Goal: Find specific page/section: Find specific page/section

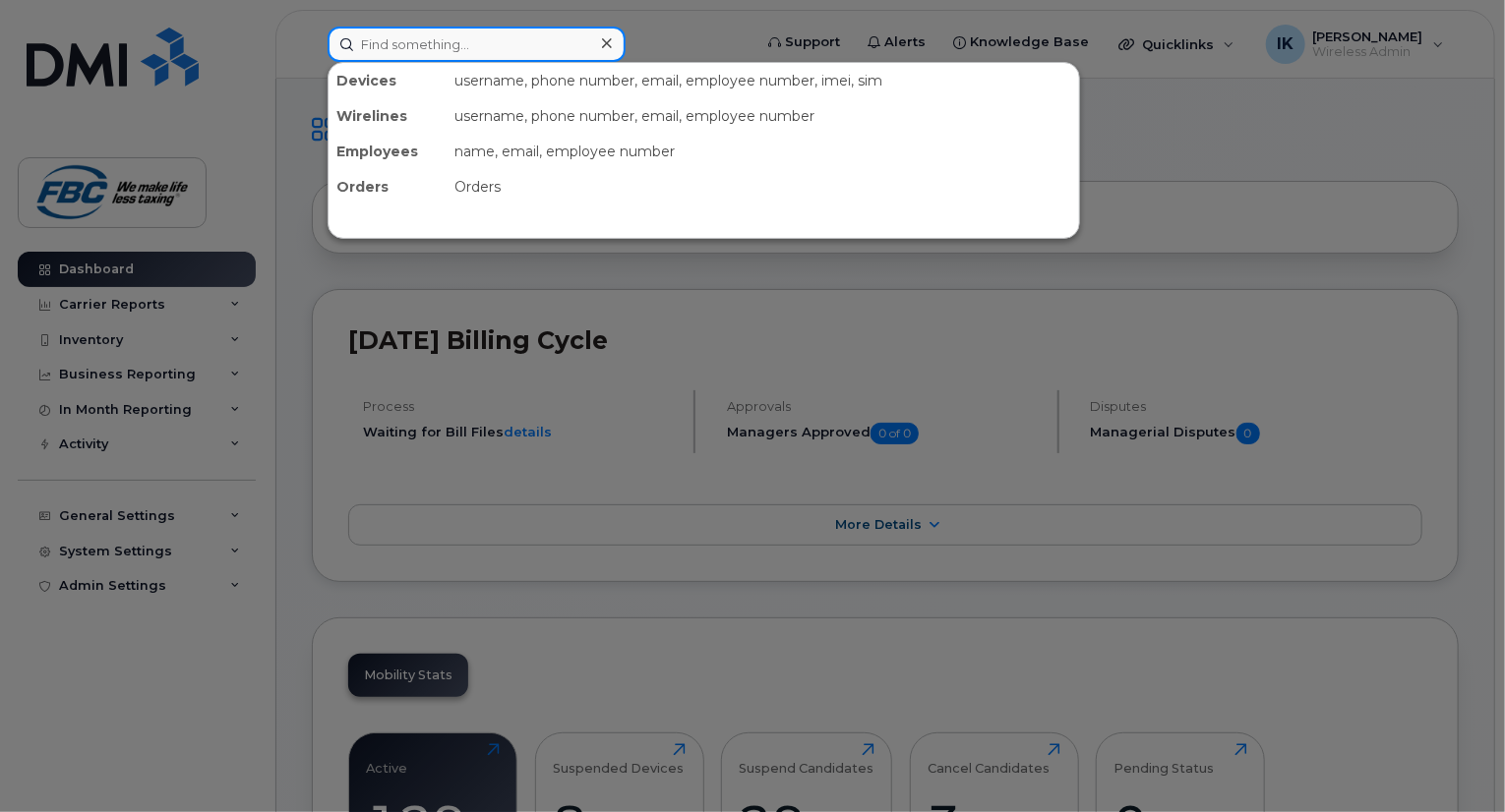
click at [471, 57] on input at bounding box center [476, 45] width 298 height 36
paste input "35 483396 4012419"
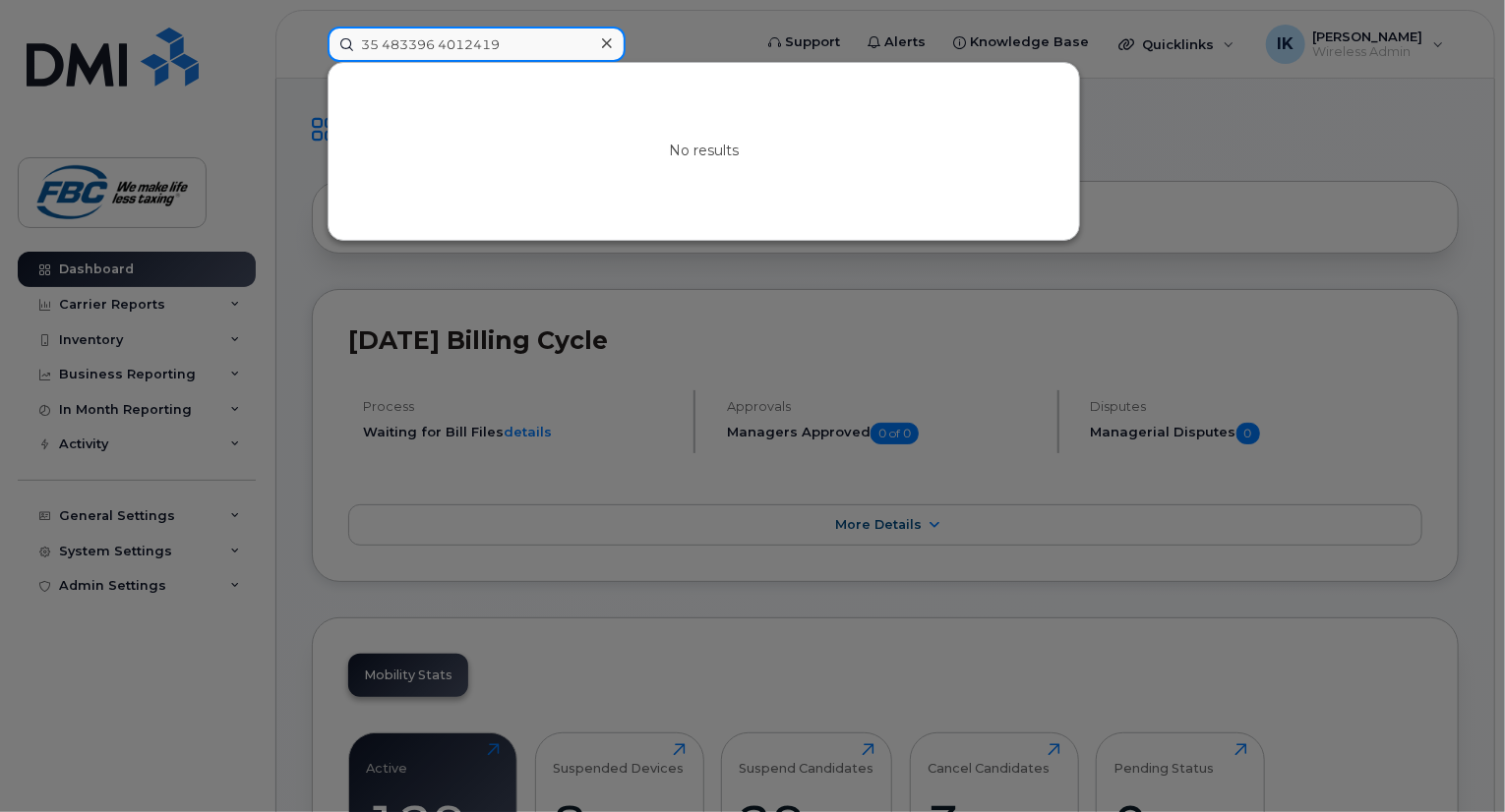
type input "35483396 4012419"
click at [552, 36] on input "35483396 4012419" at bounding box center [476, 45] width 298 height 36
paste input "35 483396 4012419"
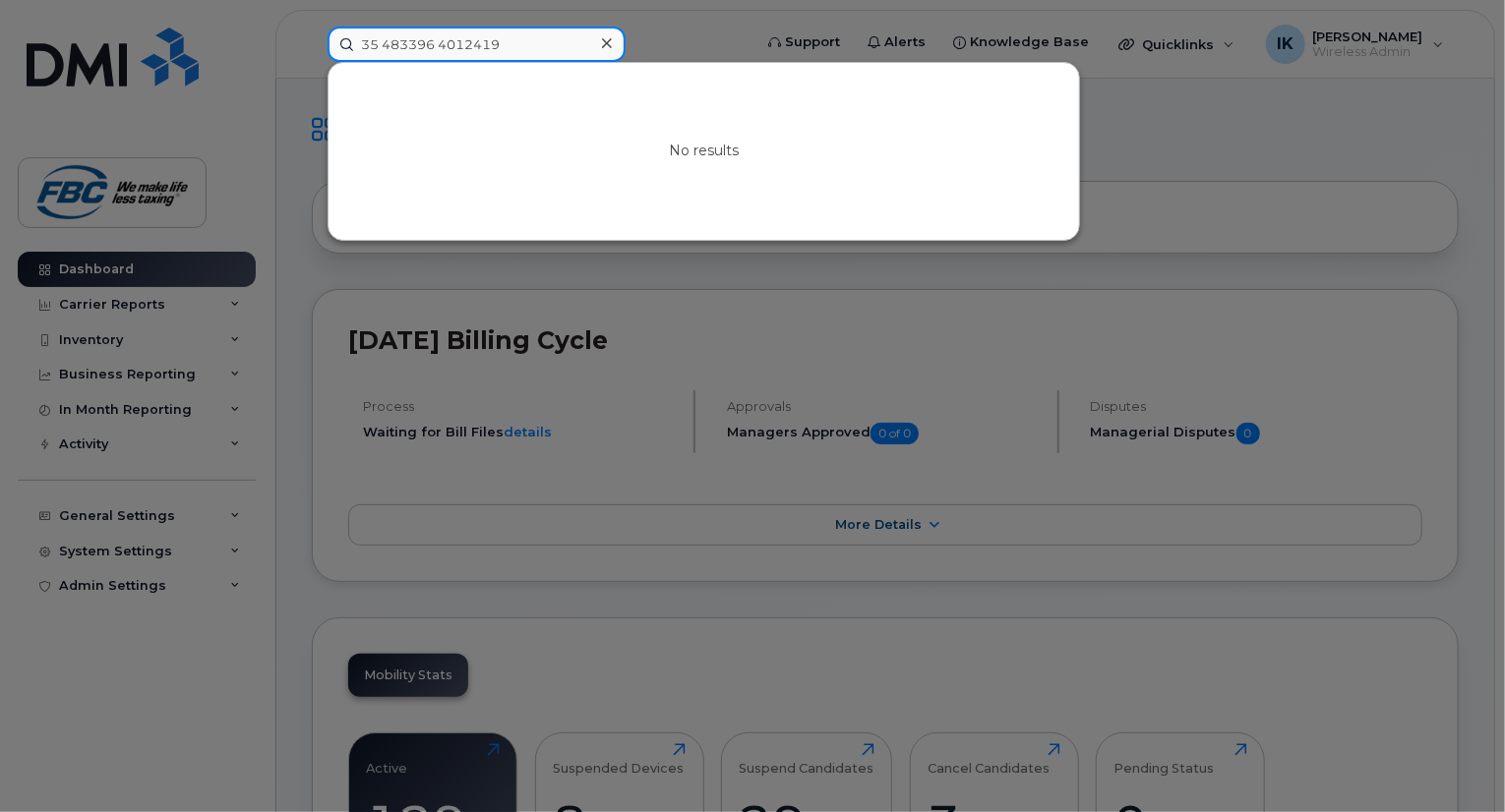
click at [386, 49] on input "35 483396 4012419" at bounding box center [476, 45] width 298 height 36
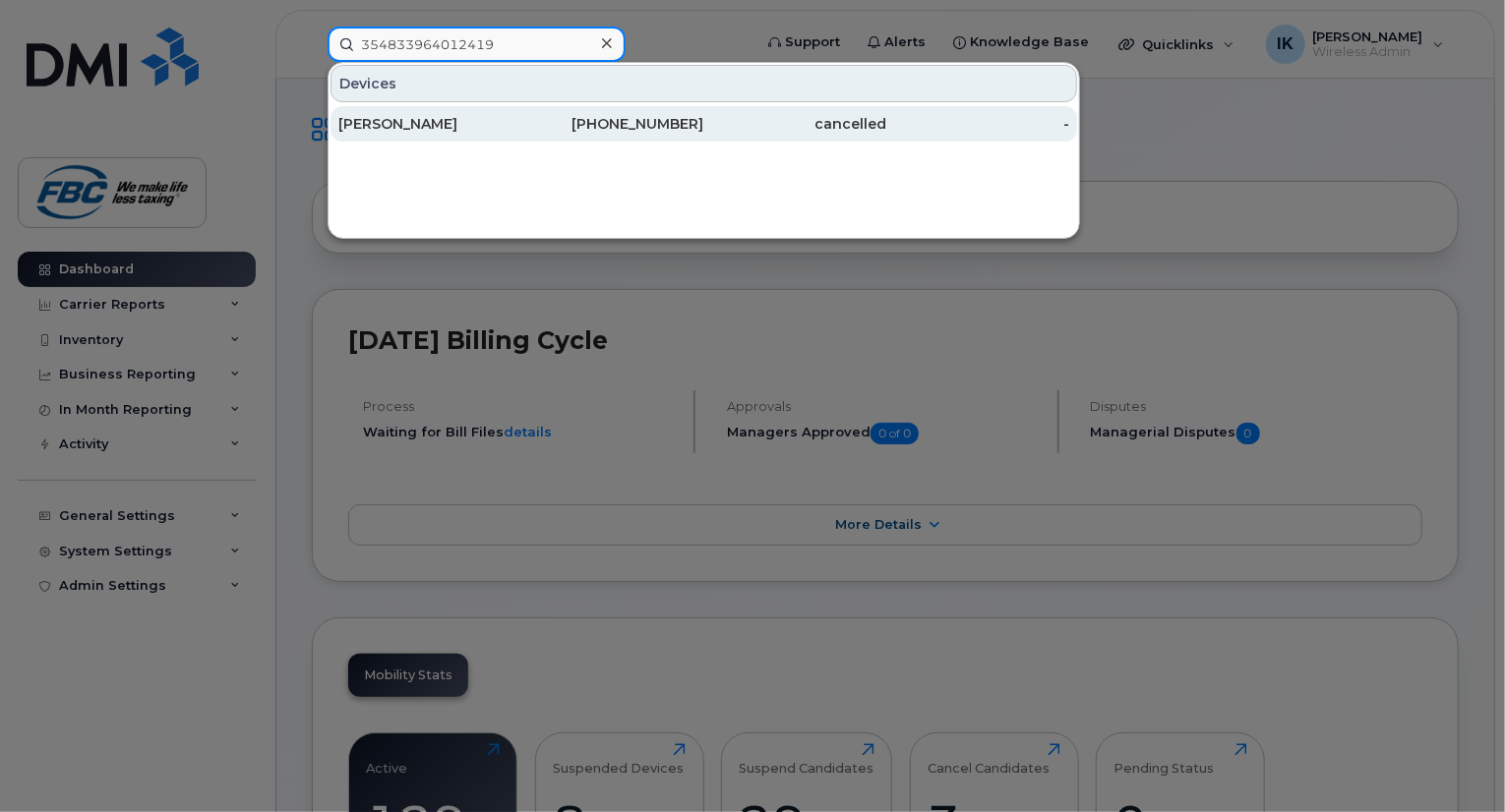
type input "354833964012419"
click at [374, 129] on div "[PERSON_NAME]" at bounding box center [429, 124] width 183 height 20
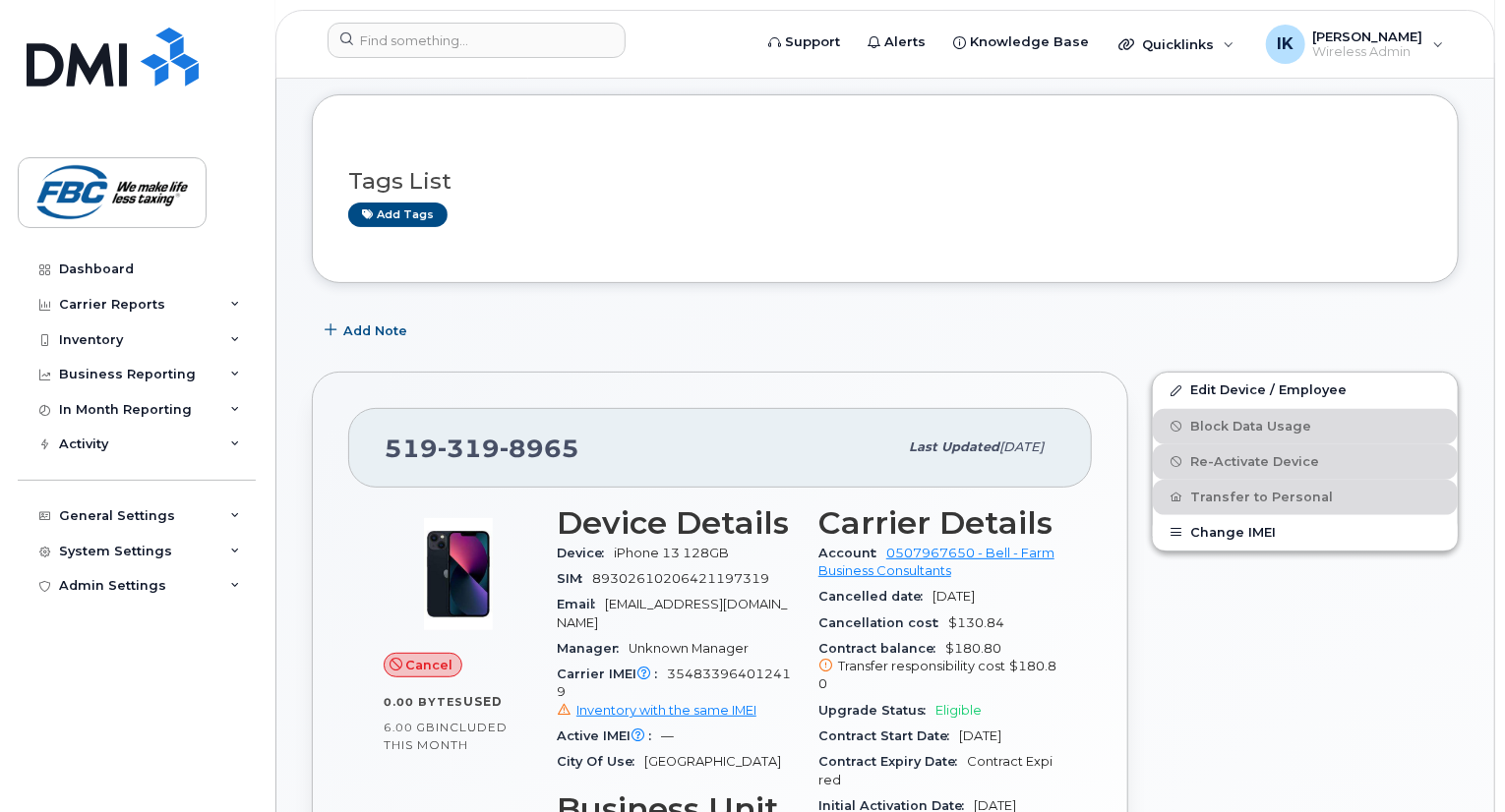
scroll to position [315, 0]
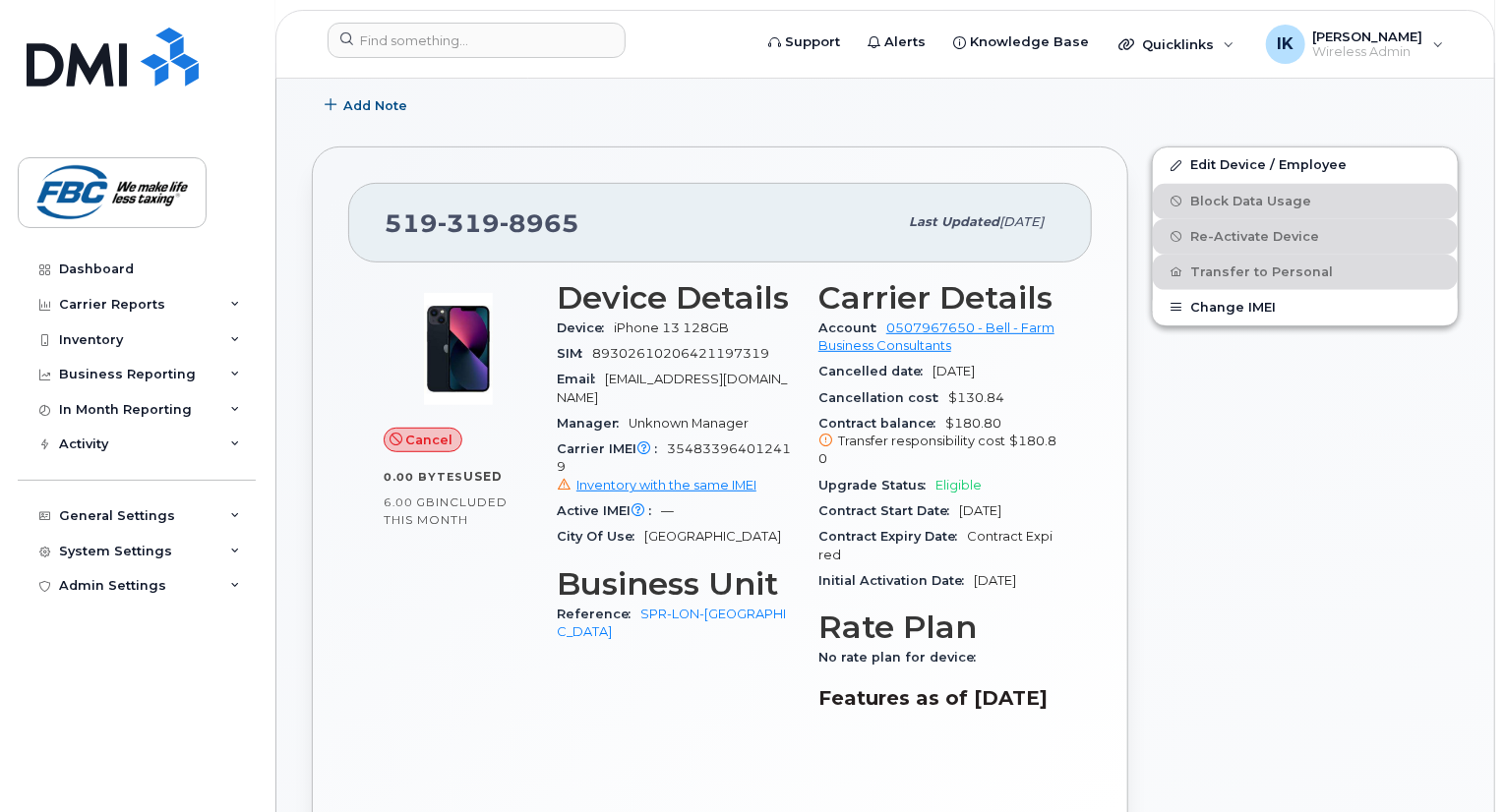
click at [746, 441] on span "354833964012419 Inventory with the same IMEI" at bounding box center [676, 468] width 238 height 53
click at [433, 226] on span "[PHONE_NUMBER]" at bounding box center [482, 224] width 195 height 30
click at [433, 226] on span "519 319 8965" at bounding box center [482, 224] width 195 height 30
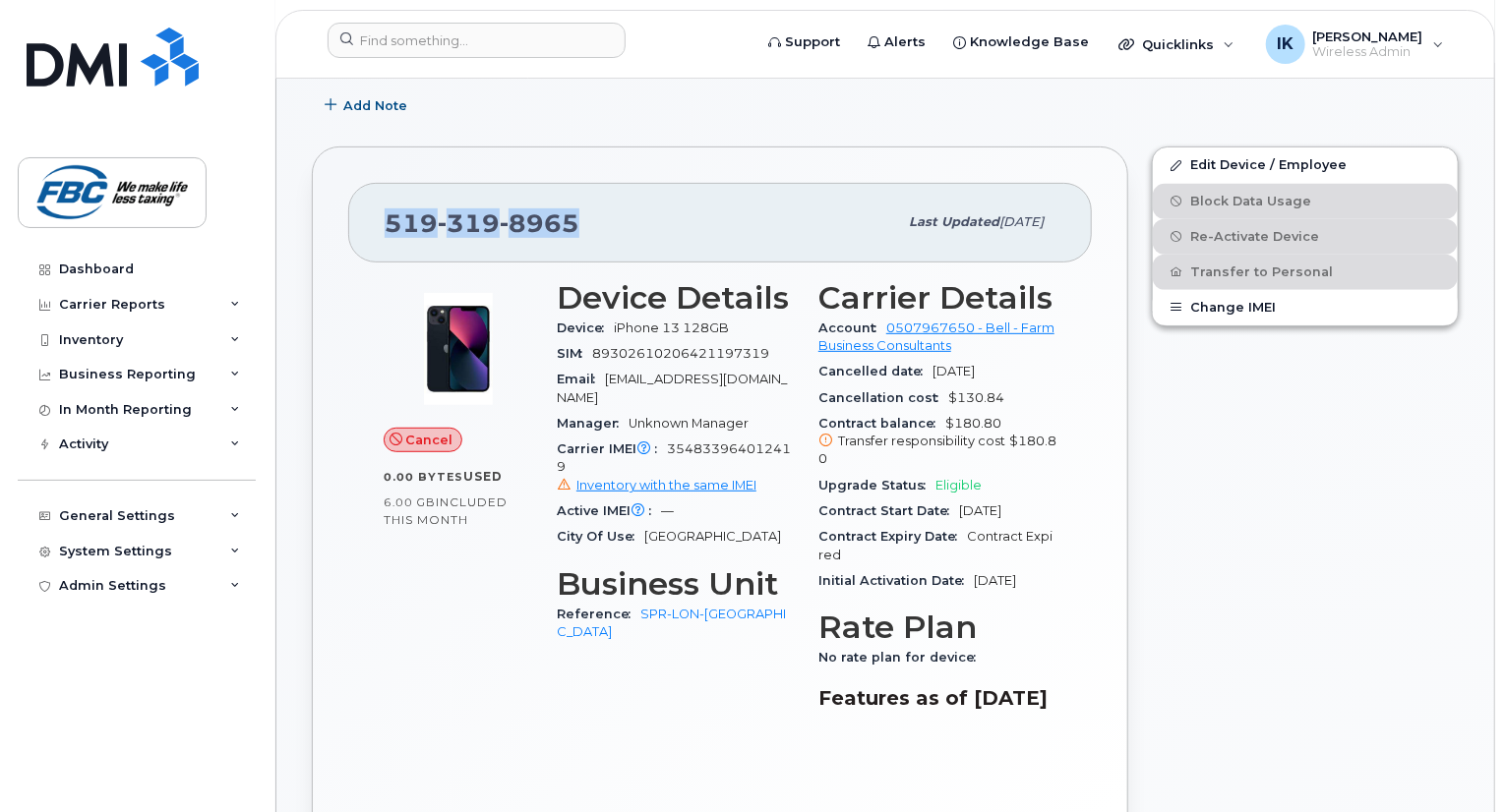
click at [433, 226] on span "519 319 8965" at bounding box center [482, 224] width 195 height 30
